Goal: Transaction & Acquisition: Purchase product/service

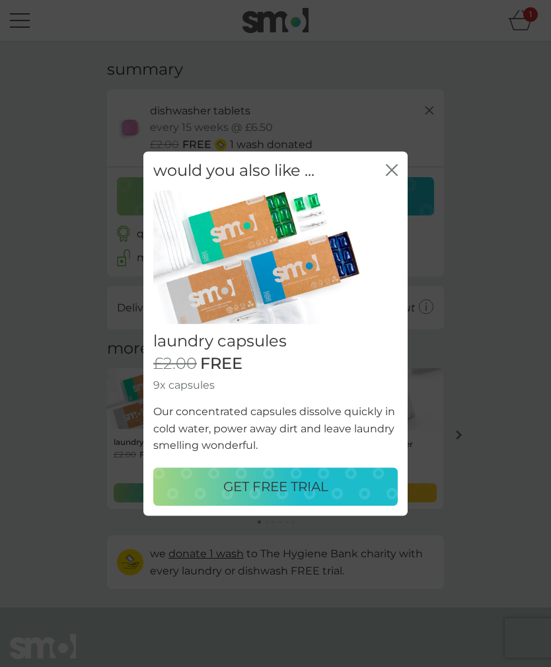
click at [345, 485] on div "GET FREE TRIAL" at bounding box center [275, 486] width 218 height 21
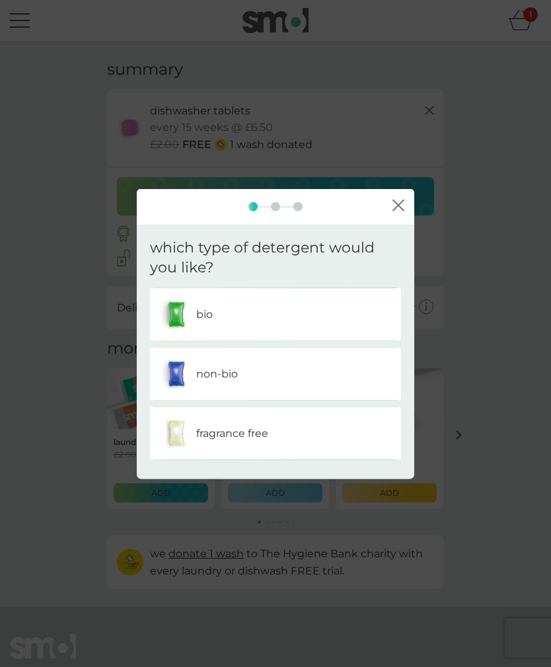
click at [189, 311] on img at bounding box center [176, 314] width 33 height 33
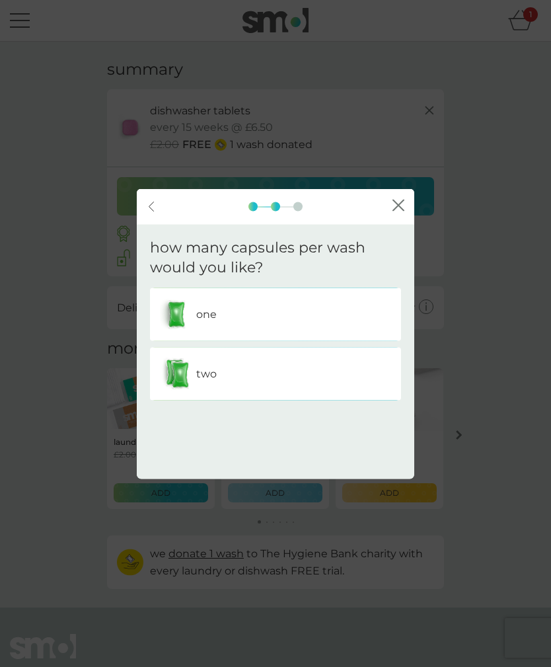
click at [174, 381] on img at bounding box center [176, 373] width 33 height 33
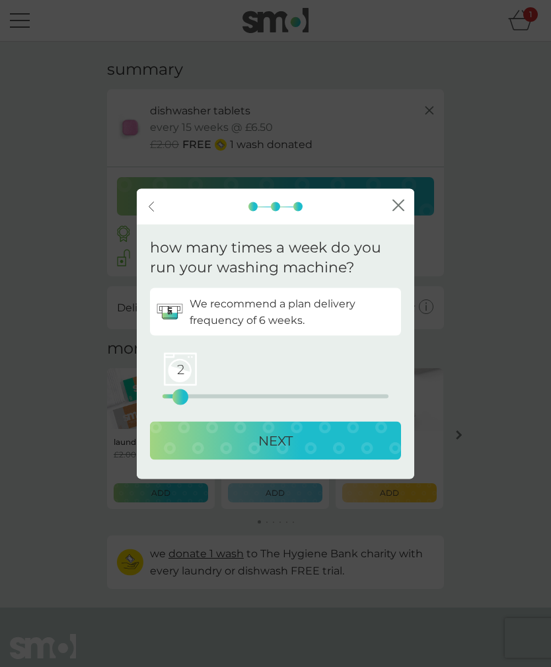
click at [150, 205] on icon at bounding box center [151, 206] width 5 height 9
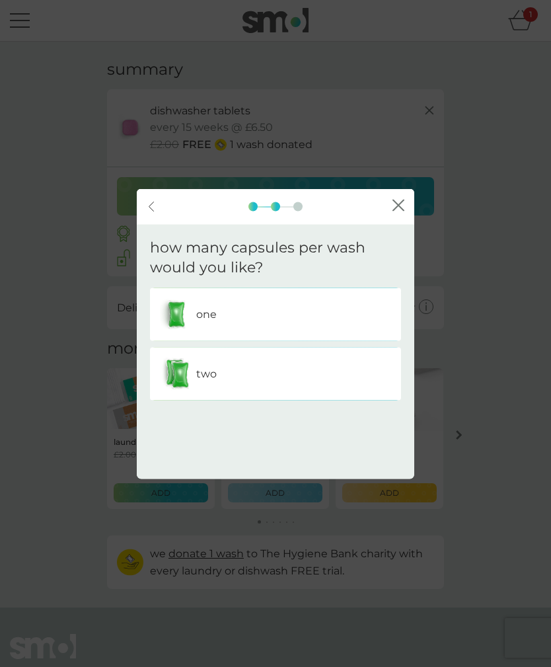
click at [167, 303] on img at bounding box center [176, 314] width 33 height 33
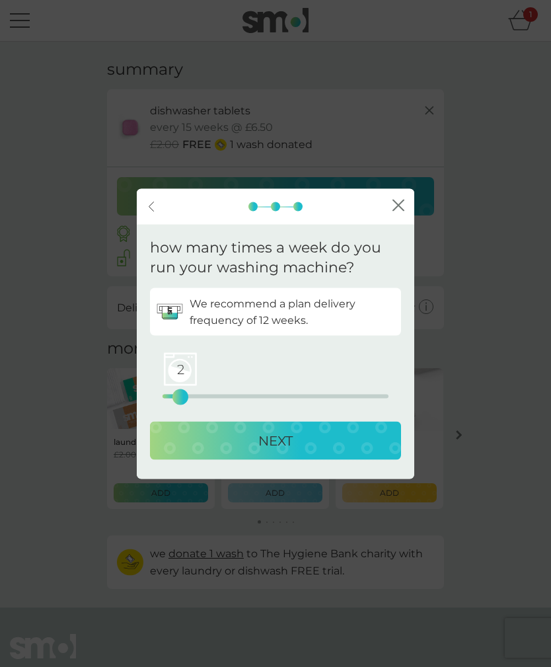
click at [234, 449] on div "NEXT" at bounding box center [275, 440] width 225 height 21
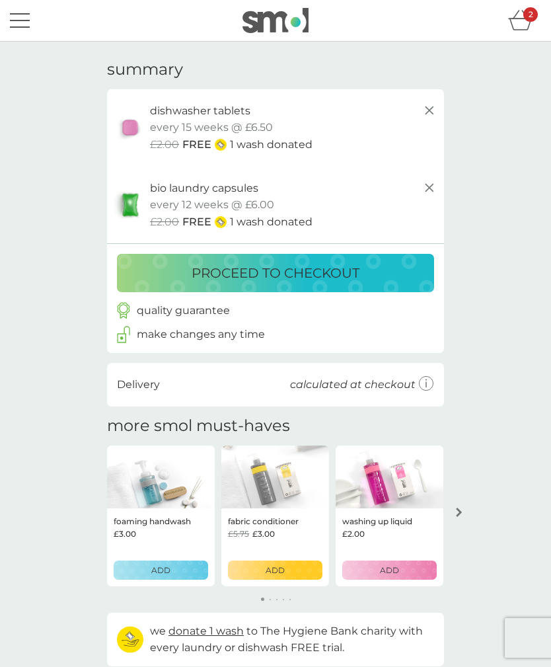
click at [21, 11] on button "menu" at bounding box center [20, 20] width 20 height 25
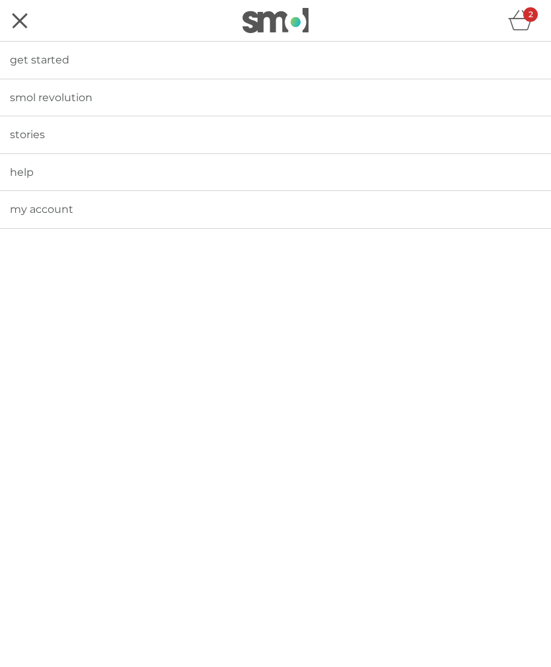
click at [42, 59] on span "get started" at bounding box center [39, 60] width 59 height 13
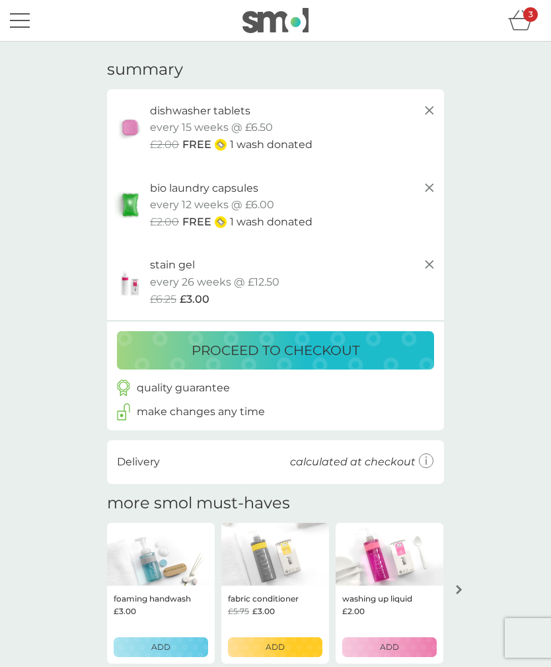
click at [156, 362] on button "proceed to checkout" at bounding box center [275, 350] width 317 height 38
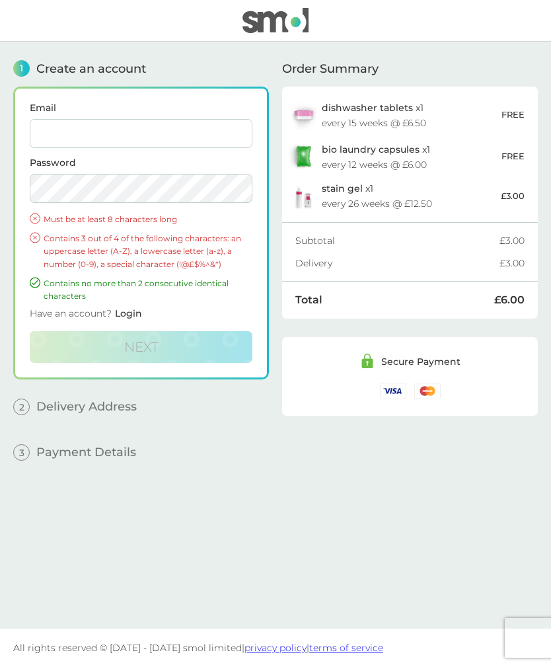
click at [52, 141] on input "Email" at bounding box center [141, 133] width 223 height 29
click at [309, 114] on img at bounding box center [304, 115] width 30 height 30
click at [218, 134] on input "Email" at bounding box center [141, 133] width 223 height 29
type input "kurguzovaan@gmail.com"
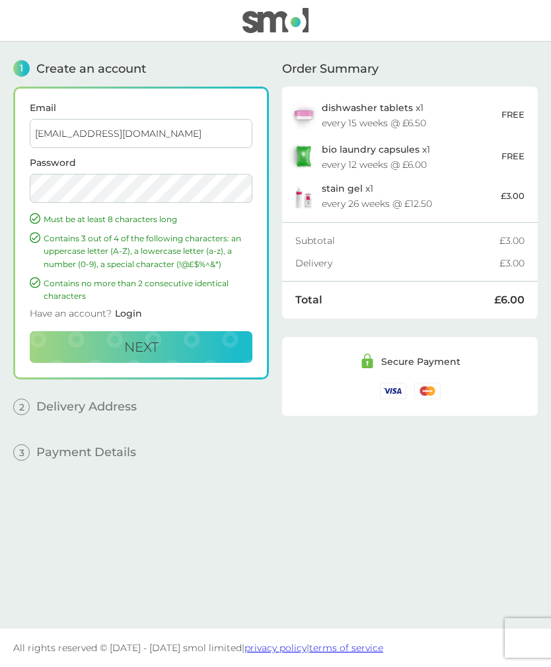
click at [59, 352] on button "Next" at bounding box center [141, 347] width 223 height 32
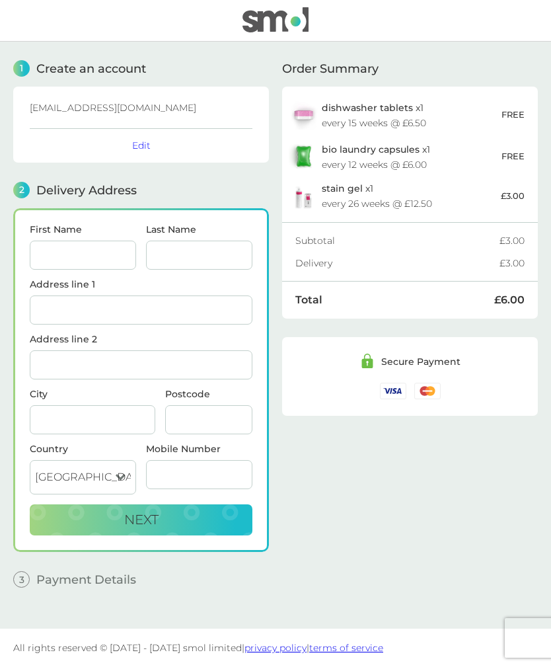
scroll to position [44, 0]
click at [55, 240] on input "First Name" at bounding box center [83, 254] width 106 height 29
type input "Anastasia"
type input "Kurguzova"
click at [37, 295] on input "Address line 1" at bounding box center [141, 309] width 223 height 29
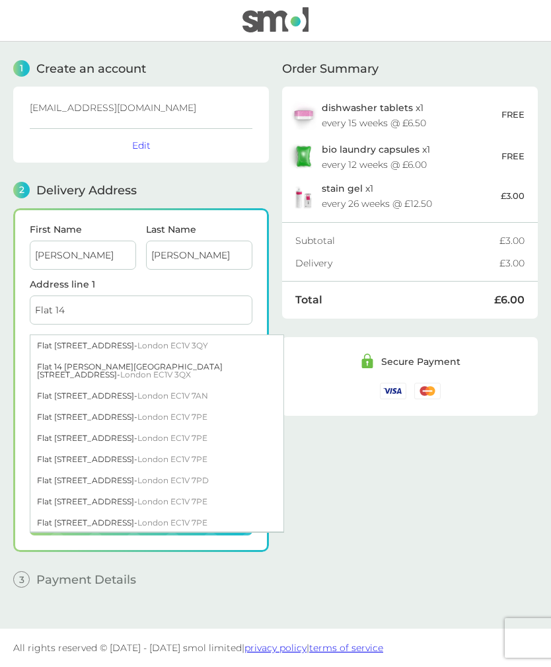
type input "Flat 14"
click at [18, 240] on div "First Name Anastasia Last Name Kurguzova Address line 1 Flat 14 Flat 14 21 Leve…" at bounding box center [141, 380] width 256 height 344
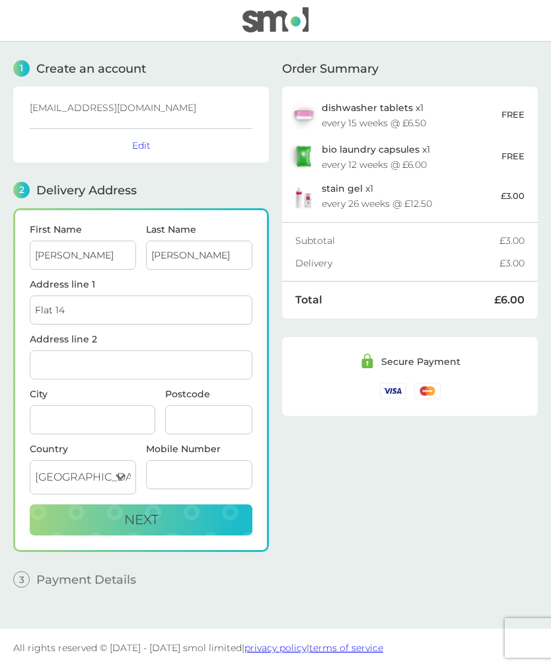
click at [194, 405] on input "Postcode" at bounding box center [208, 419] width 87 height 29
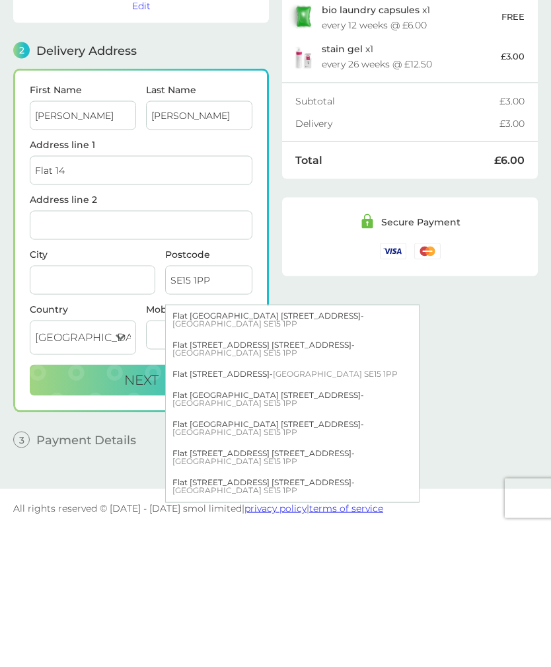
type input "SE15 1PP"
click at [233, 582] on div "Flat 14 Vista Heights 227 Ilderton Road - London SE15 1PP" at bounding box center [292, 596] width 253 height 29
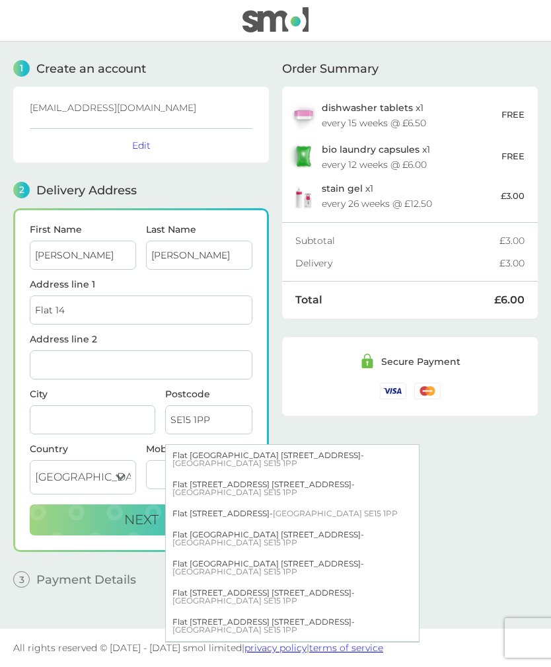
type input "Flat 14, Vista Heights"
type input "227 Ilderton Road"
type input "London"
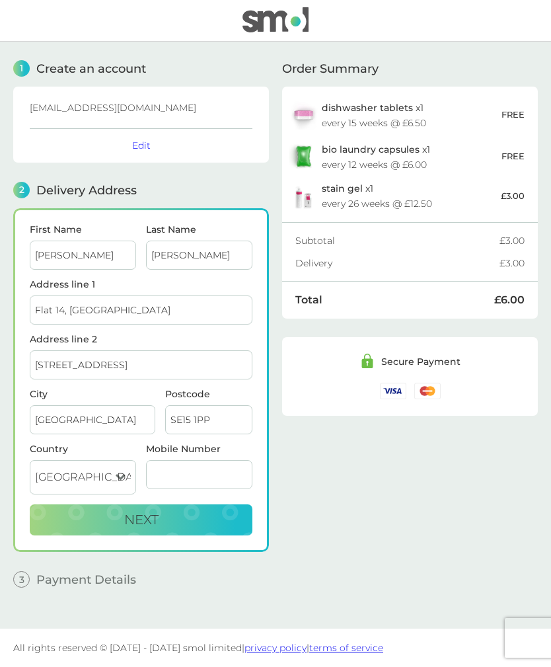
click at [219, 460] on input "Mobile Number" at bounding box center [199, 474] width 106 height 29
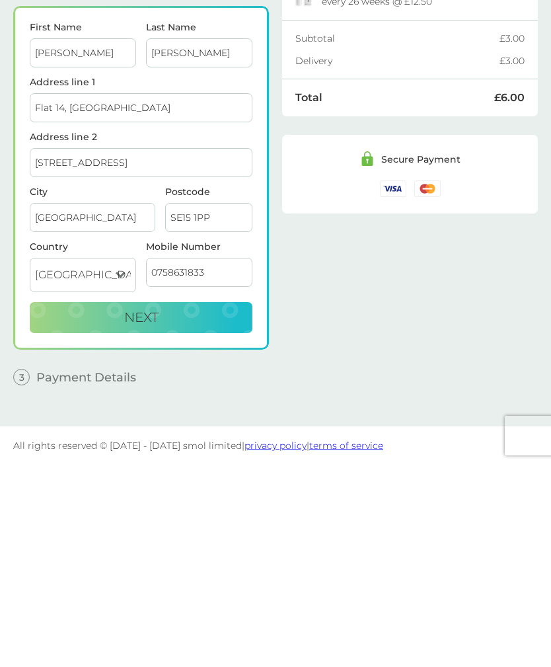
type input "07586318337"
click at [223, 504] on button "Next" at bounding box center [141, 520] width 223 height 32
checkbox input "true"
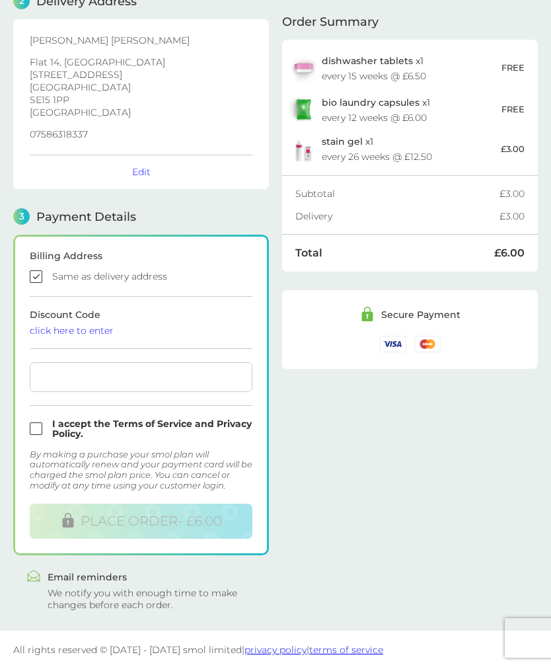
scroll to position [190, 0]
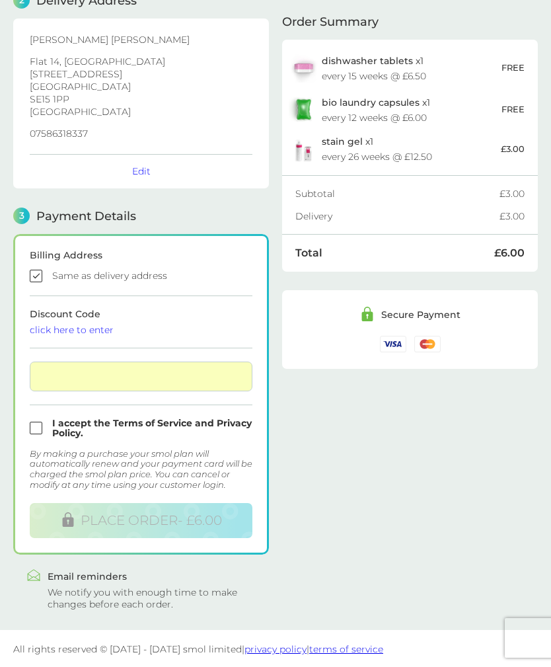
click at [31, 426] on input "checkbox" at bounding box center [141, 428] width 223 height 20
checkbox input "true"
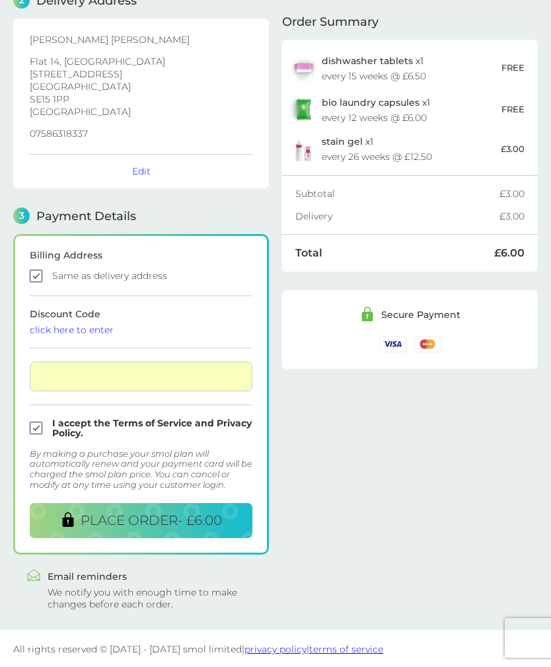
click at [211, 514] on span "PLACE ORDER - £6.00" at bounding box center [151, 520] width 141 height 16
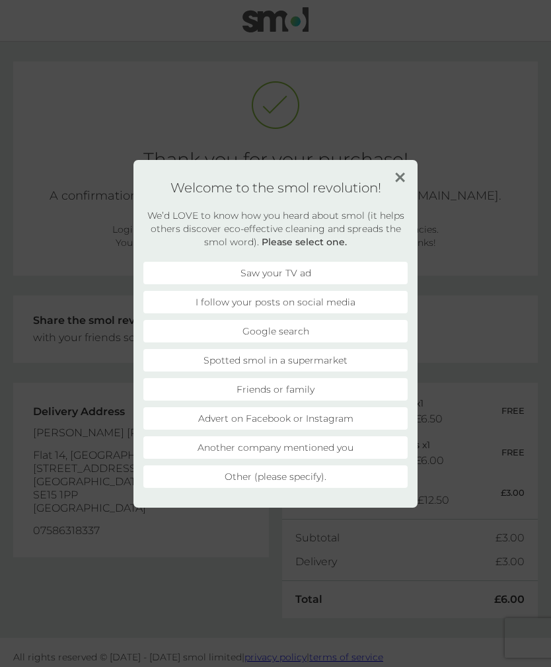
click at [397, 172] on img at bounding box center [400, 177] width 10 height 10
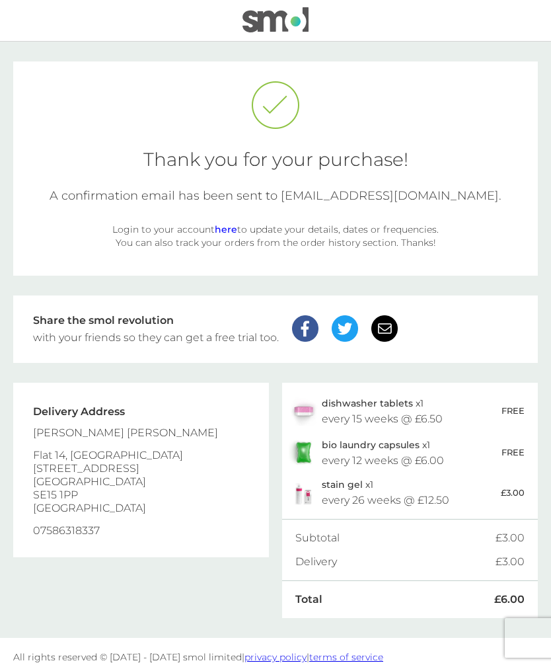
click at [264, 26] on img at bounding box center [275, 19] width 66 height 25
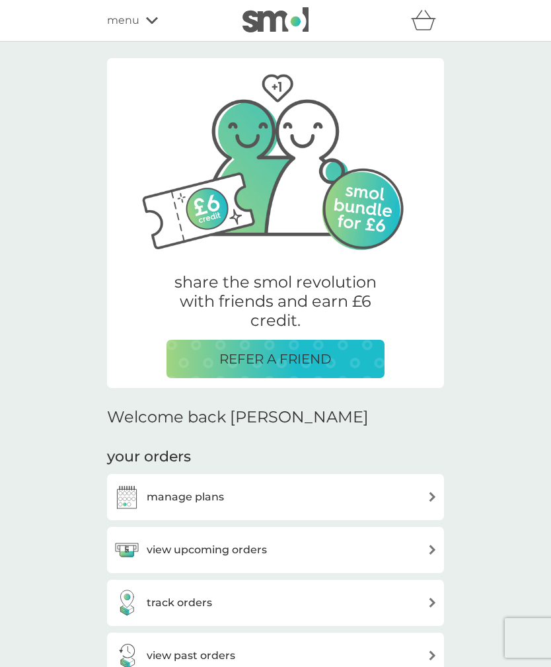
click at [137, 17] on span "menu" at bounding box center [123, 20] width 32 height 17
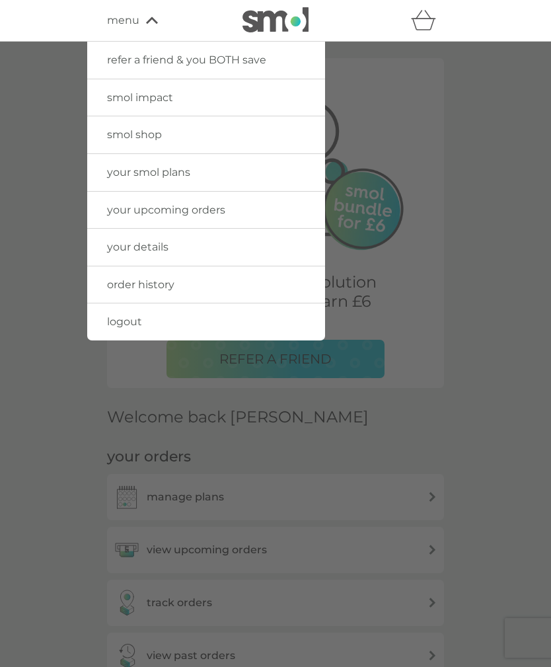
click at [112, 137] on span "smol shop" at bounding box center [134, 134] width 55 height 13
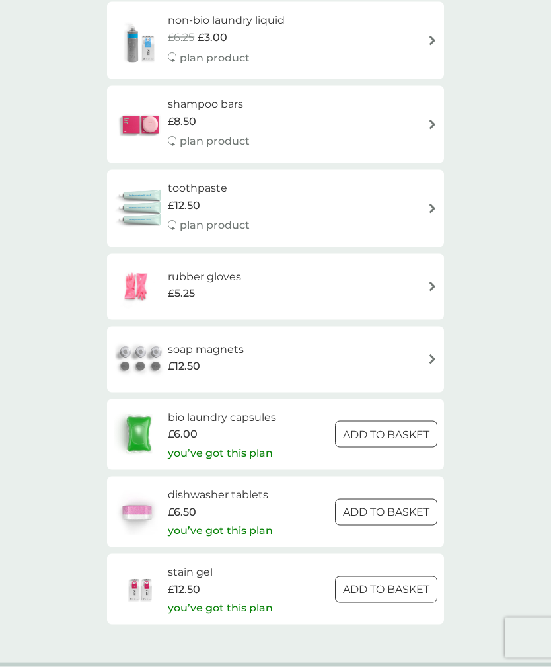
scroll to position [1736, 0]
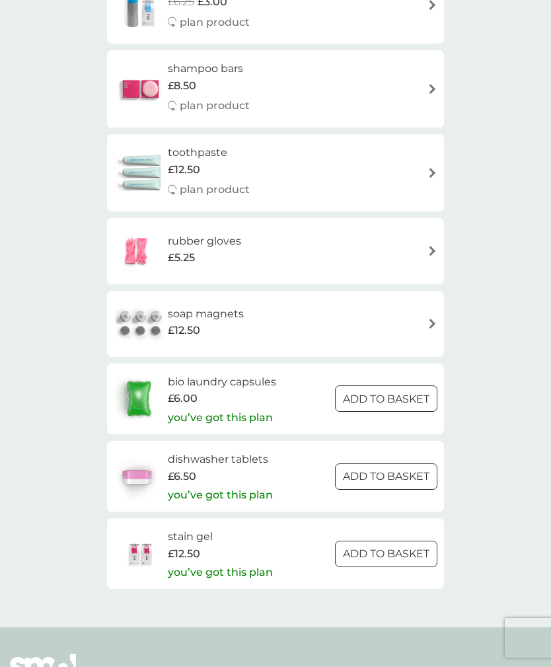
click at [134, 453] on img at bounding box center [137, 476] width 46 height 46
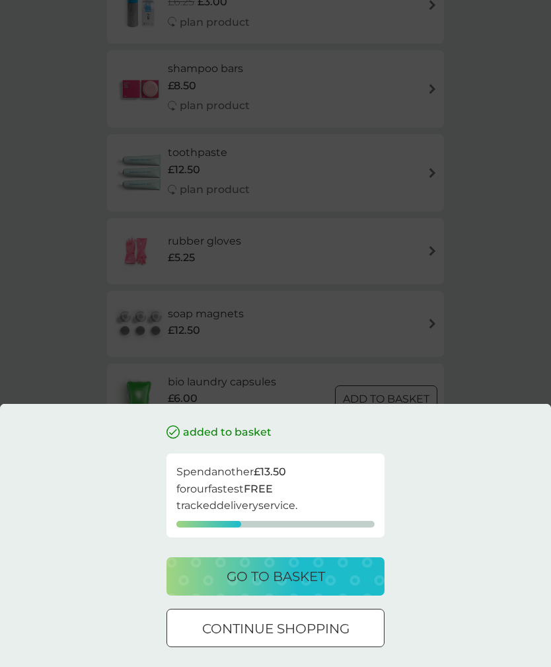
click at [57, 418] on div "added to basket Spend another £13.50 for our fastest FREE tracked delivery serv…" at bounding box center [275, 333] width 551 height 667
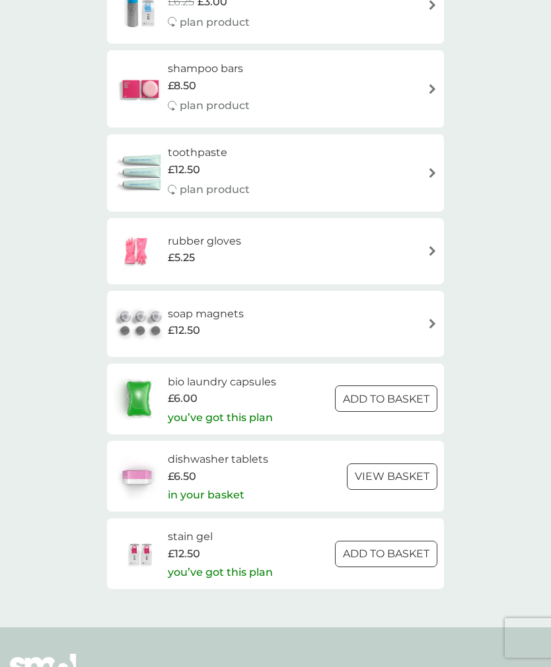
click at [123, 453] on img at bounding box center [137, 476] width 46 height 46
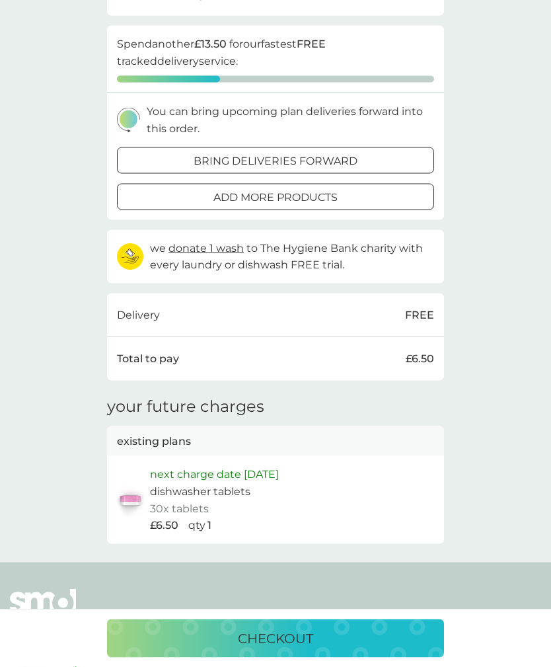
scroll to position [276, 0]
